Goal: Check status: Check status

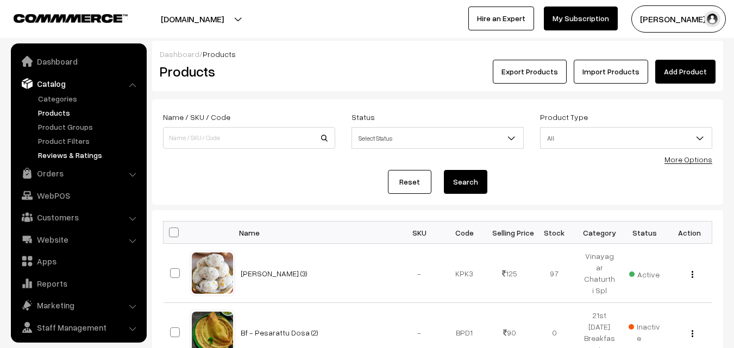
scroll to position [27, 0]
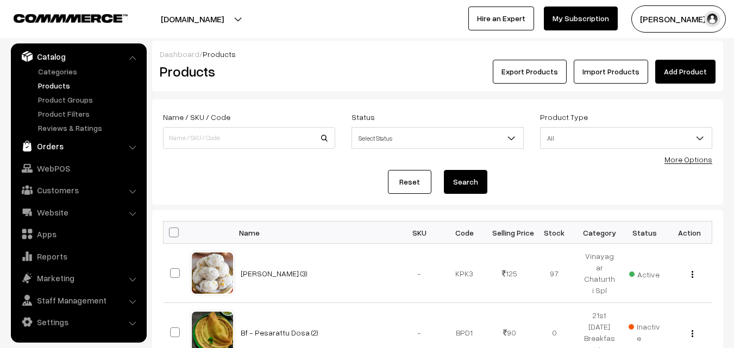
click at [60, 144] on link "Orders" at bounding box center [78, 146] width 129 height 20
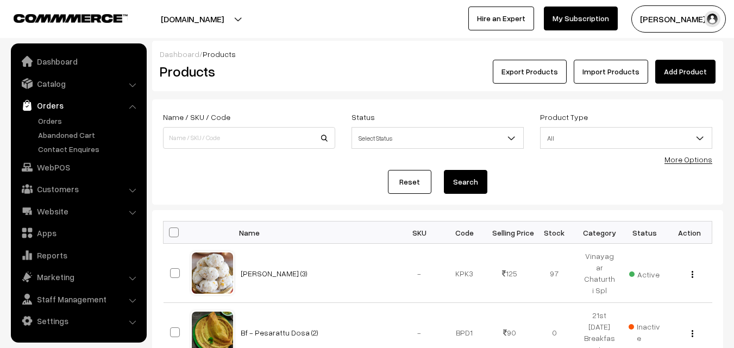
scroll to position [0, 0]
click at [66, 119] on link "Orders" at bounding box center [89, 120] width 108 height 11
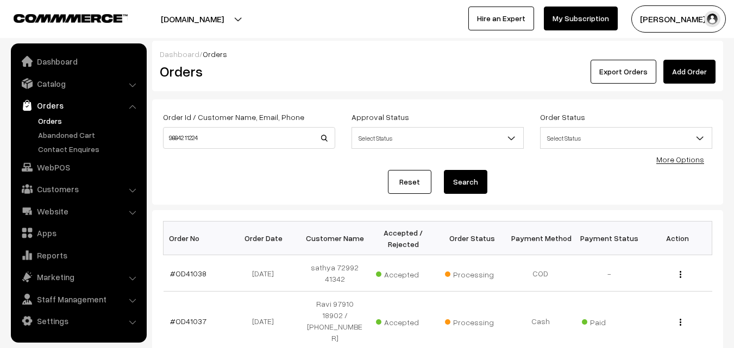
click at [192, 140] on input "98842 11224" at bounding box center [249, 138] width 172 height 22
type input "9884211224"
click at [444, 170] on button "Search" at bounding box center [465, 182] width 43 height 24
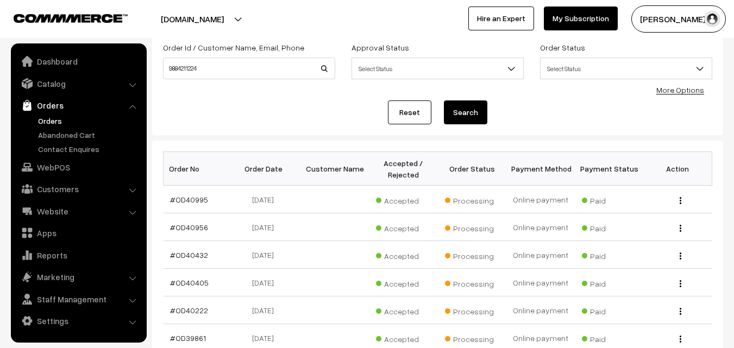
scroll to position [163, 0]
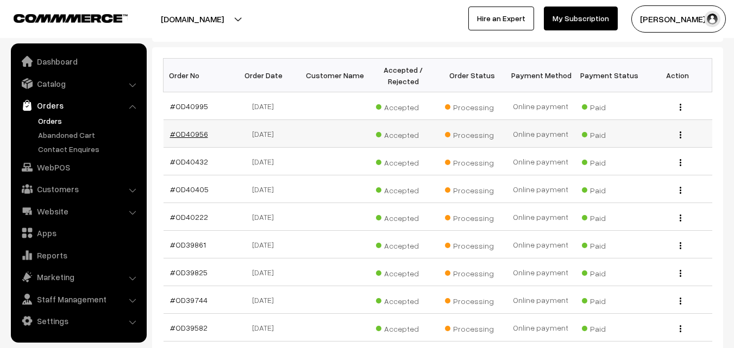
click at [194, 131] on link "#OD40956" at bounding box center [189, 133] width 38 height 9
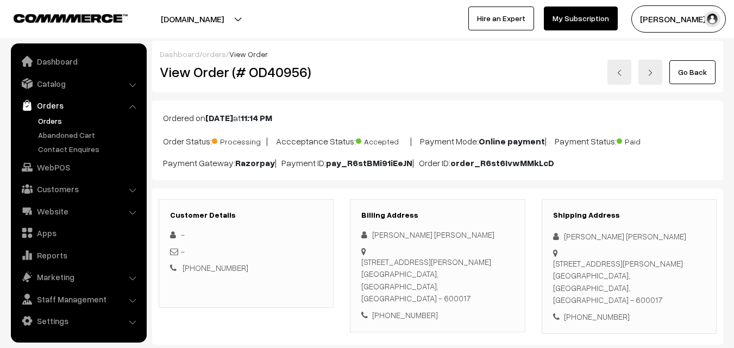
click at [398, 237] on div "MURALI KRISHNA MULLAPUDI" at bounding box center [437, 235] width 152 height 12
click at [43, 127] on ul "Orders" at bounding box center [79, 135] width 130 height 40
click at [46, 120] on link "Orders" at bounding box center [89, 120] width 108 height 11
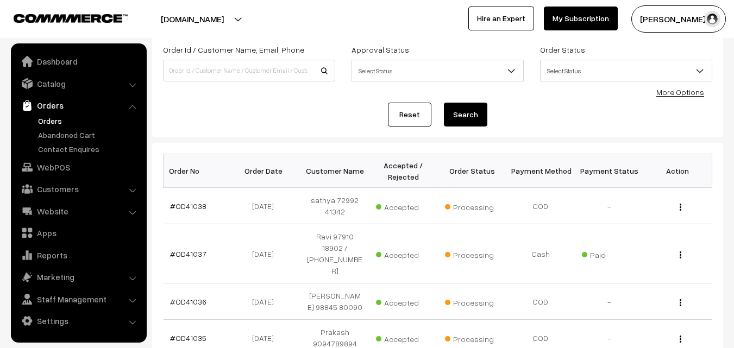
scroll to position [163, 0]
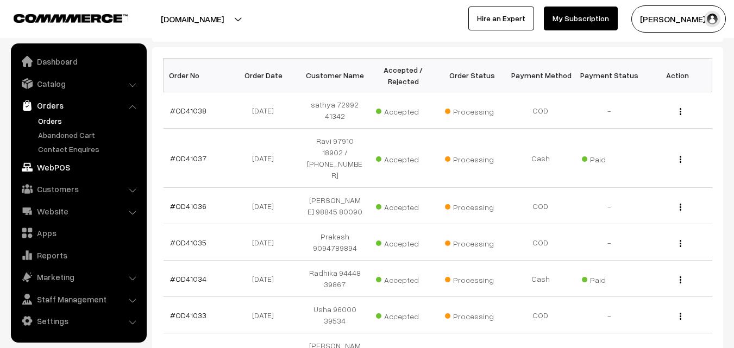
click at [79, 163] on link "WebPOS" at bounding box center [78, 167] width 129 height 20
